Goal: Information Seeking & Learning: Learn about a topic

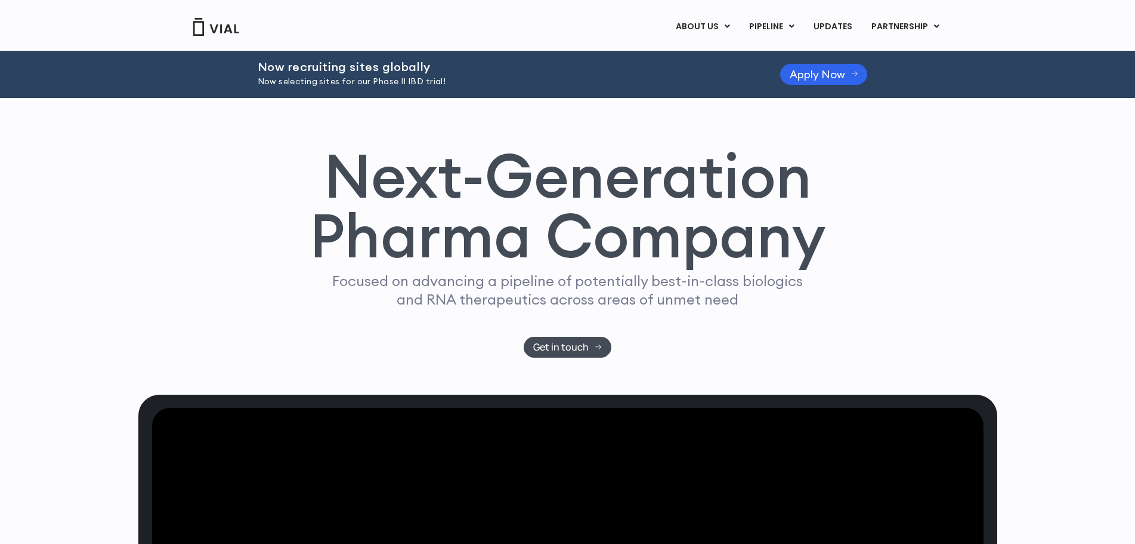
click at [218, 32] on img at bounding box center [216, 27] width 48 height 18
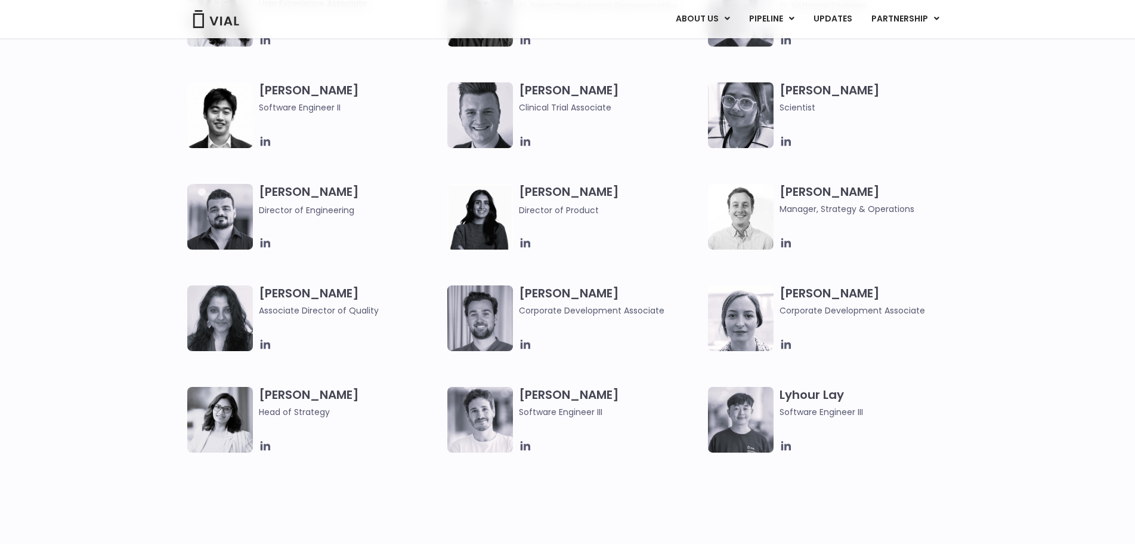
scroll to position [1432, 0]
